Goal: Find specific page/section: Find specific page/section

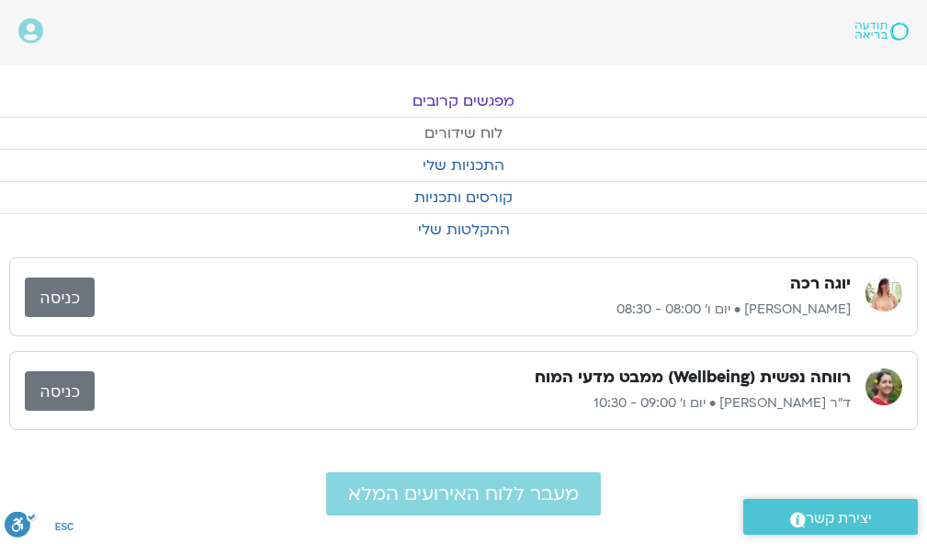
click at [467, 127] on link "לוח שידורים" at bounding box center [463, 133] width 927 height 31
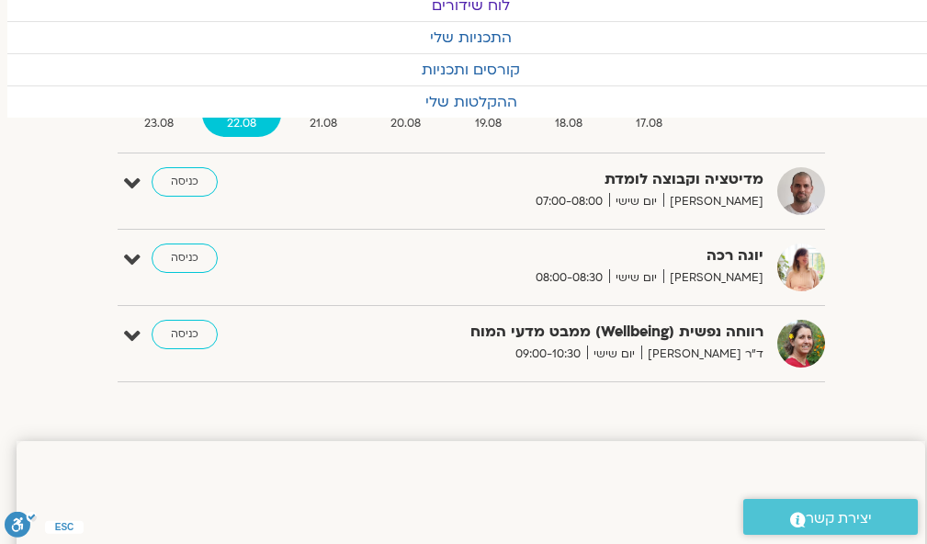
scroll to position [54, -7]
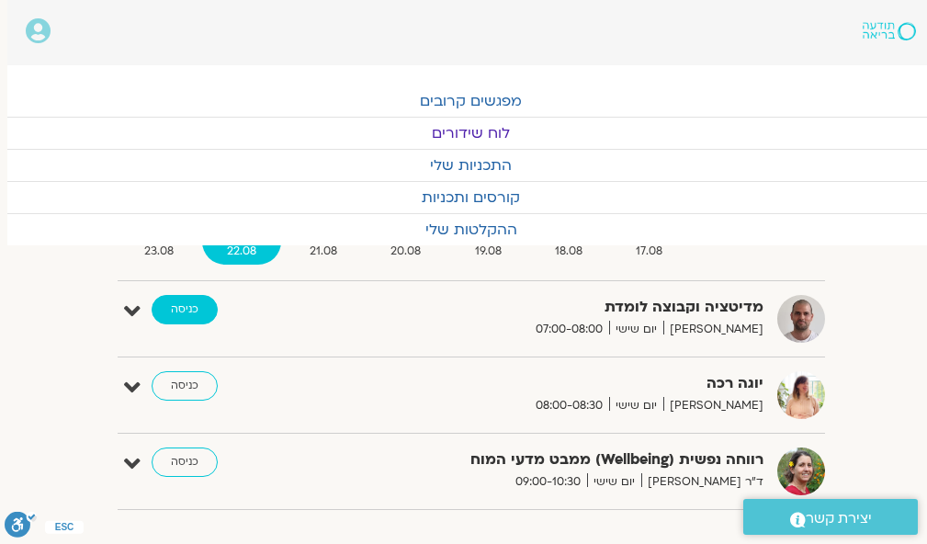
click at [188, 301] on link "כניסה" at bounding box center [185, 309] width 66 height 29
